Goal: Navigation & Orientation: Find specific page/section

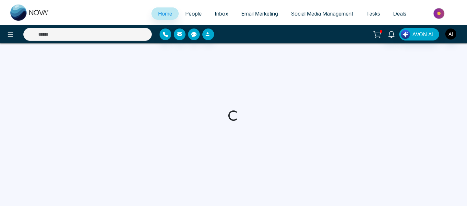
select select "*"
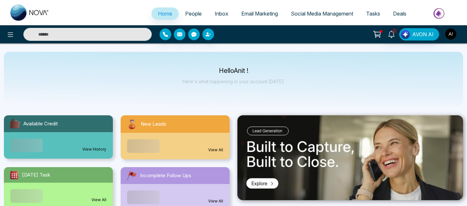
click at [447, 36] on img "button" at bounding box center [450, 34] width 11 height 11
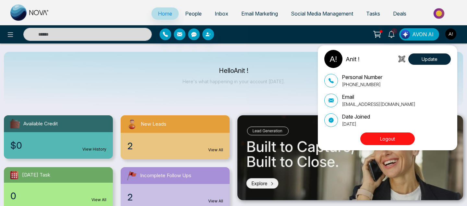
click at [306, 48] on div "Anit ! Update Personal Number +919930053035 Email anit@mmnovatech.com Date Join…" at bounding box center [233, 103] width 467 height 206
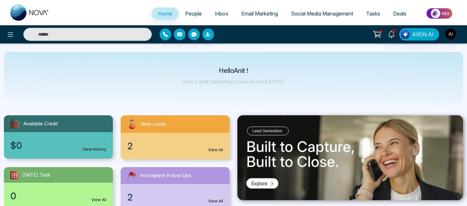
click at [247, 13] on span "Email Marketing" at bounding box center [259, 13] width 37 height 6
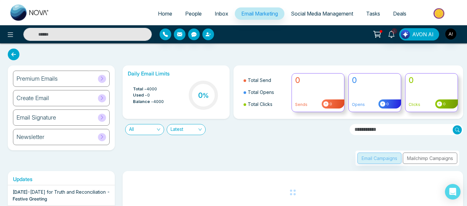
click at [311, 16] on span "Social Media Management" at bounding box center [322, 13] width 62 height 6
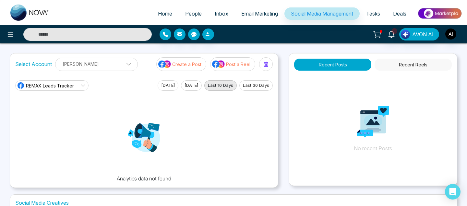
click at [258, 15] on span "Email Marketing" at bounding box center [259, 13] width 37 height 6
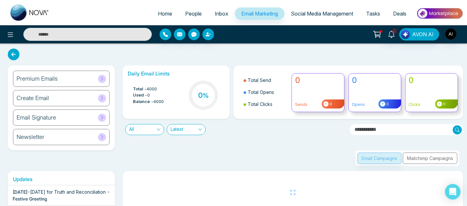
click at [95, 78] on div "Premium Emails" at bounding box center [61, 79] width 97 height 16
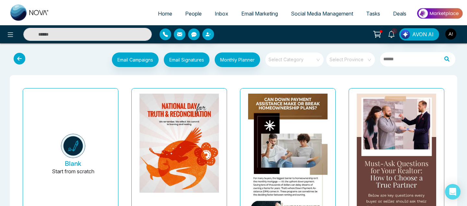
click at [17, 59] on icon at bounding box center [20, 59] width 12 height 12
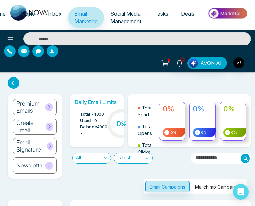
click at [42, 107] on h6 "Premium Emails" at bounding box center [31, 107] width 29 height 14
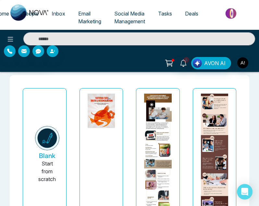
scroll to position [15, 0]
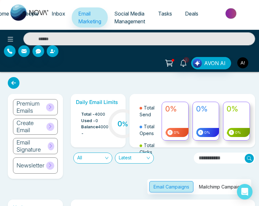
click at [246, 62] on img "button" at bounding box center [242, 62] width 11 height 11
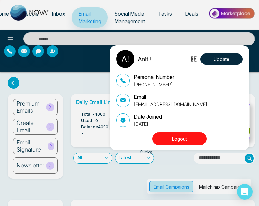
click at [182, 141] on button "Logout" at bounding box center [179, 139] width 54 height 13
